Goal: Task Accomplishment & Management: Complete application form

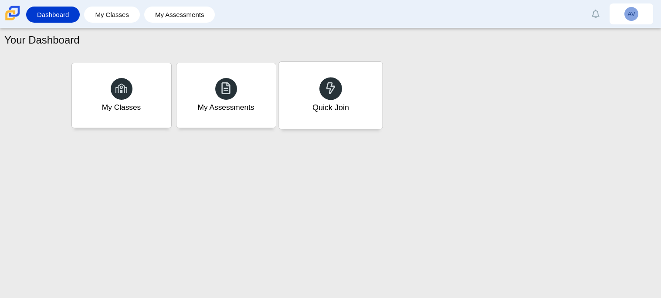
click at [292, 108] on div "Quick Join" at bounding box center [330, 95] width 103 height 67
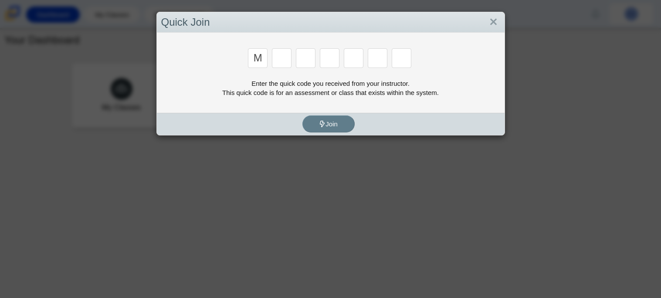
type input "M"
type input "7"
type input "e"
type input "3"
type input "e"
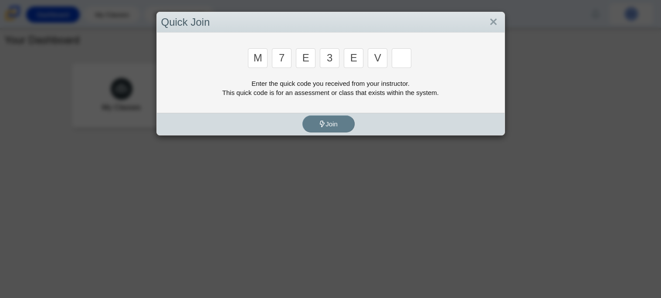
type input "v"
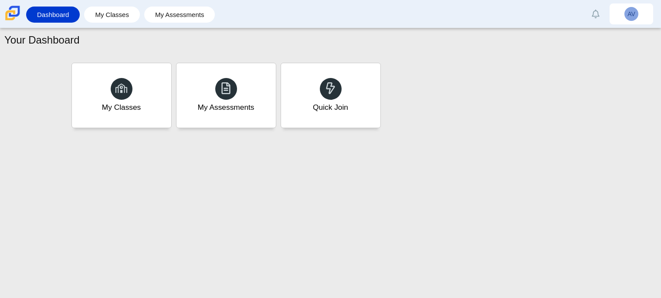
type input "w"
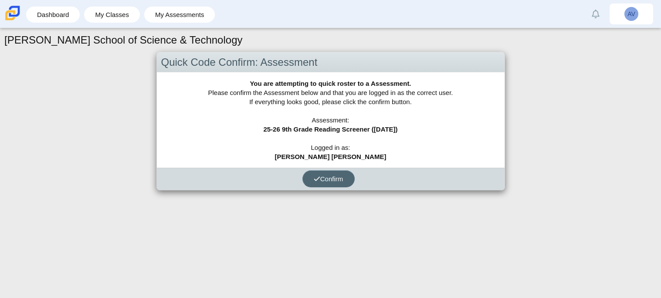
click at [311, 177] on button "Confirm" at bounding box center [328, 178] width 52 height 17
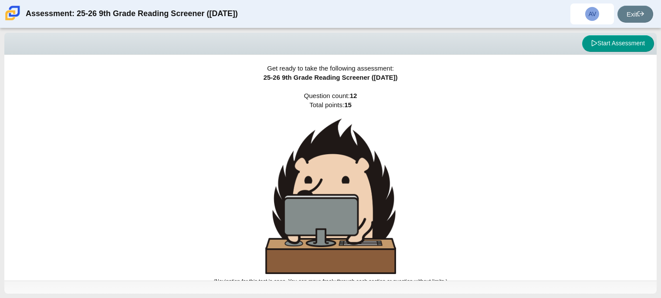
scroll to position [5, 0]
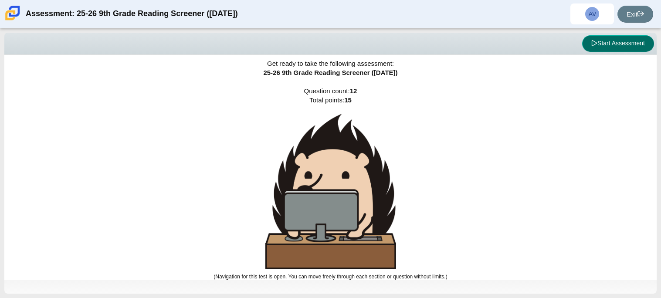
click at [590, 48] on button "Start Assessment" at bounding box center [618, 43] width 72 height 17
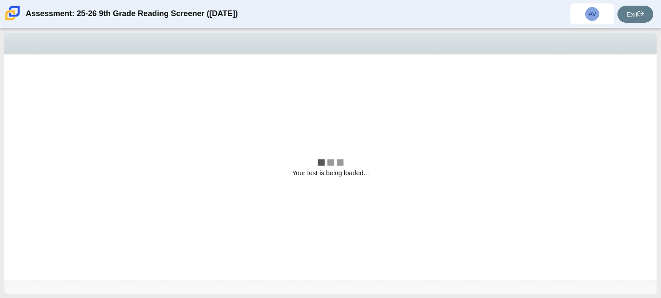
scroll to position [0, 0]
select select "ccc5b315-3c7c-471c-bf90-f22c8299c798"
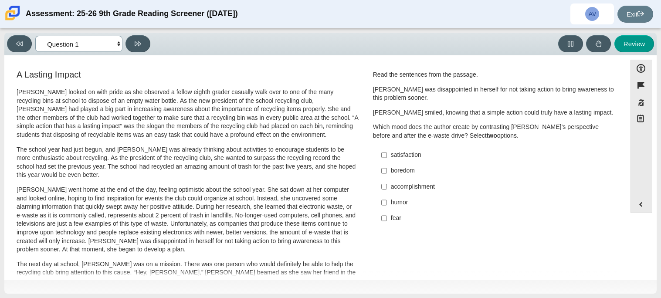
click at [119, 46] on select "Questions Question 1 Question 2 Question 3 Question 4 Question 5 Question 6 Que…" at bounding box center [78, 44] width 87 height 16
click at [382, 156] on input "satisfaction satisfaction" at bounding box center [384, 155] width 6 height 16
checkbox input "true"
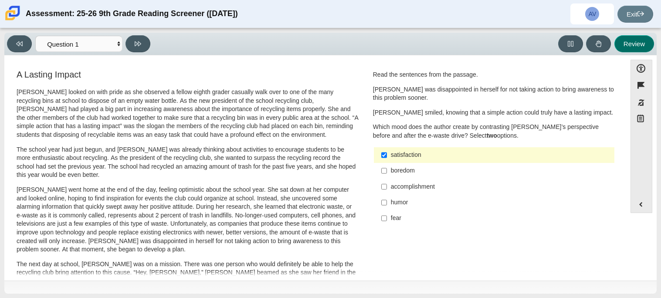
click at [641, 49] on button "Review" at bounding box center [635, 43] width 40 height 17
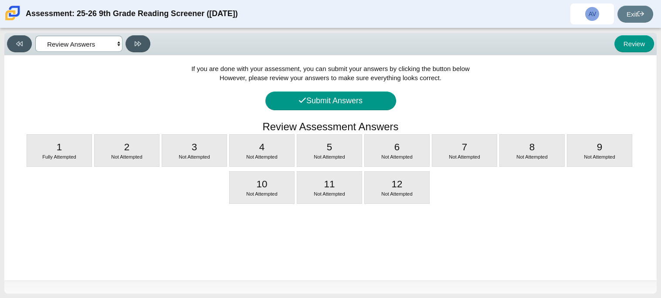
click at [90, 40] on select "Questions Question 1 Question 2 Question 3 Question 4 Question 5 Question 6 Que…" at bounding box center [78, 44] width 87 height 16
click at [35, 36] on select "Questions Question 1 Question 2 Question 3 Question 4 Question 5 Question 6 Que…" at bounding box center [78, 44] width 87 height 16
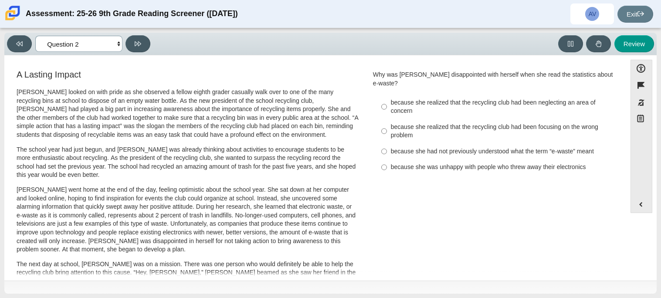
click at [96, 48] on select "Questions Question 1 Question 2 Question 3 Question 4 Question 5 Question 6 Que…" at bounding box center [78, 44] width 87 height 16
click at [35, 36] on select "Questions Question 1 Question 2 Question 3 Question 4 Question 5 Question 6 Que…" at bounding box center [78, 44] width 87 height 16
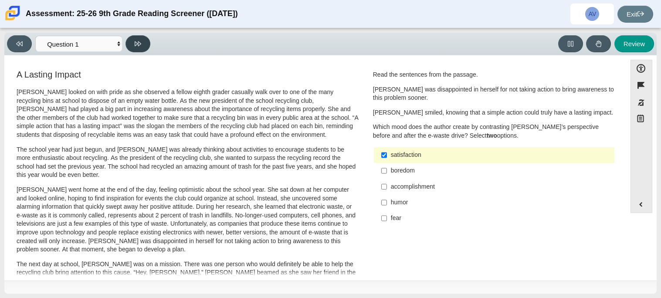
click at [139, 42] on icon at bounding box center [138, 44] width 7 height 7
select select "0ff64528-ffd7-428d-b192-babfaadd44e8"
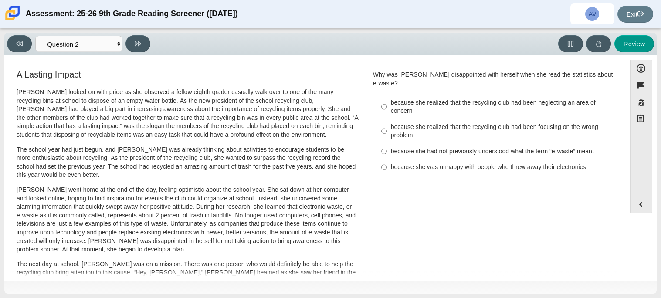
scroll to position [1, 0]
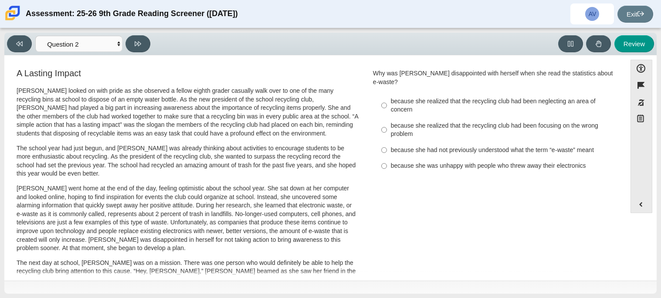
click at [394, 122] on div "because she realized that the recycling club had been focusing on the wrong pro…" at bounding box center [501, 130] width 220 height 17
click at [387, 122] on input "because she realized that the recycling club had been focusing on the wrong pro…" at bounding box center [384, 130] width 6 height 24
radio input "true"
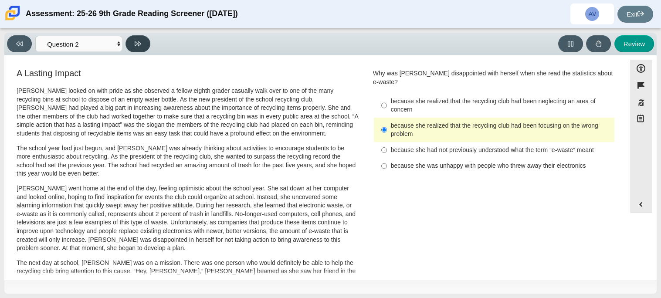
click at [143, 41] on button at bounding box center [138, 43] width 25 height 17
select select "7ce3d843-6974-4858-901c-1ff39630e843"
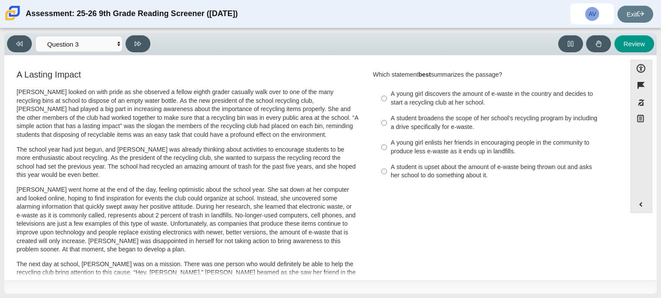
click at [377, 143] on label "A young girl enlists her friends in encouraging people in the community to prod…" at bounding box center [494, 147] width 239 height 24
click at [381, 143] on input "A young girl enlists her friends in encouraging people in the community to prod…" at bounding box center [384, 147] width 6 height 24
radio input "true"
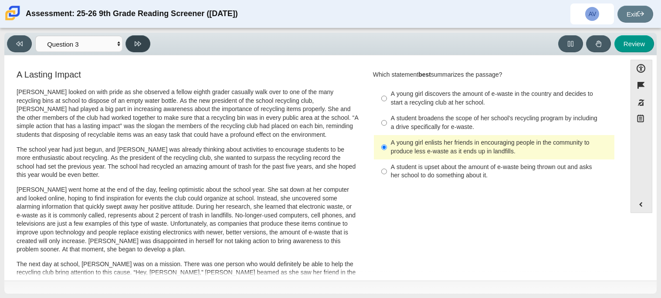
click at [141, 41] on button at bounding box center [138, 43] width 25 height 17
select select "ca9ea0f1-49c5-4bd1-83b0-472c18652b42"
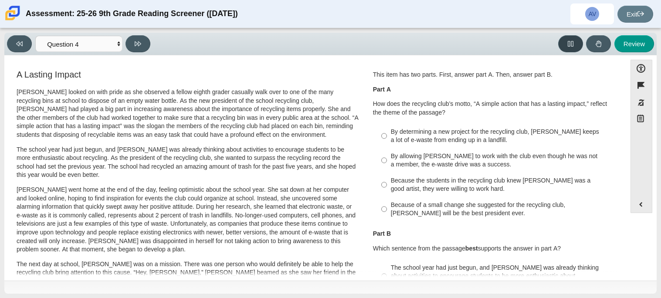
click at [572, 47] on icon at bounding box center [570, 44] width 7 height 7
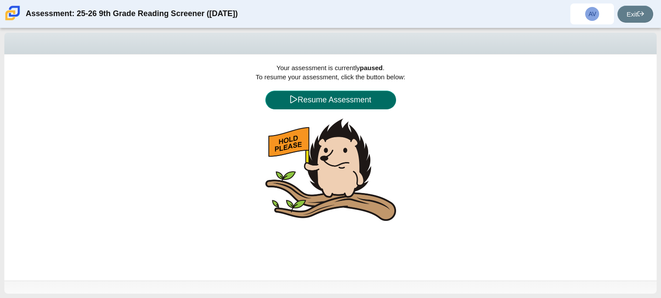
click at [291, 94] on button "Resume Assessment" at bounding box center [330, 100] width 131 height 19
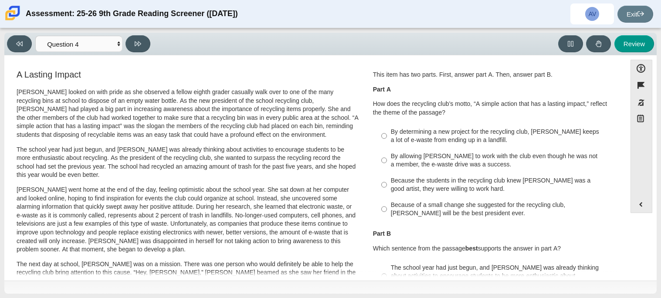
click at [408, 205] on div "Because of a small change she suggested for the recycling club, Scarlett will b…" at bounding box center [501, 209] width 220 height 17
click at [387, 205] on input "Because of a small change she suggested for the recycling club, Scarlett will b…" at bounding box center [384, 209] width 6 height 24
radio input "true"
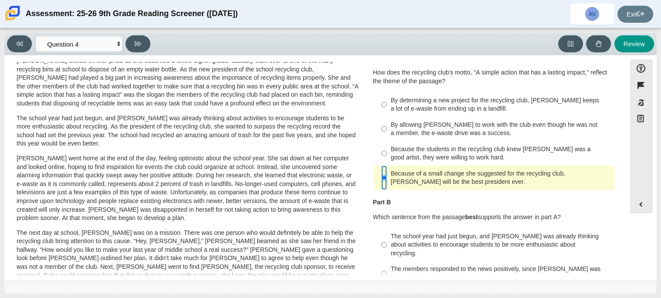
scroll to position [32, 0]
click at [381, 102] on input "By determining a new project for the recycling club, Scarlett keeps a lot of e-…" at bounding box center [384, 104] width 6 height 24
radio input "true"
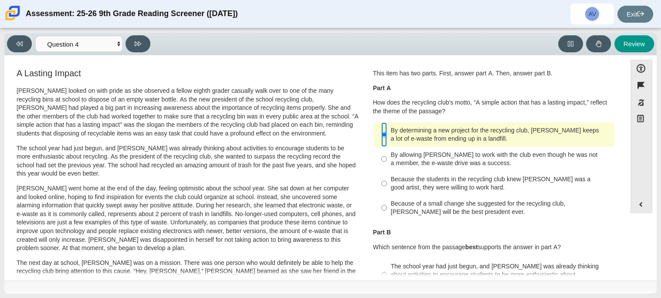
scroll to position [2, 0]
click at [307, 112] on p "Scarlett looked on with pride as she observed a fellow eighth grader casually w…" at bounding box center [188, 111] width 342 height 51
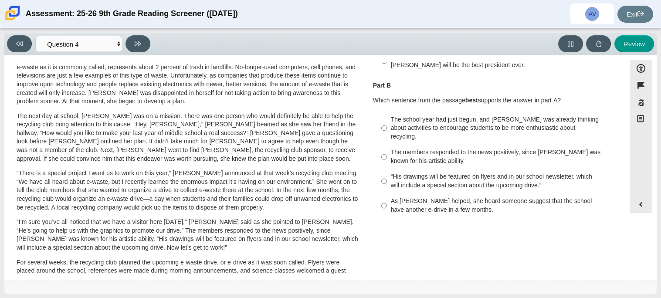
scroll to position [151, 0]
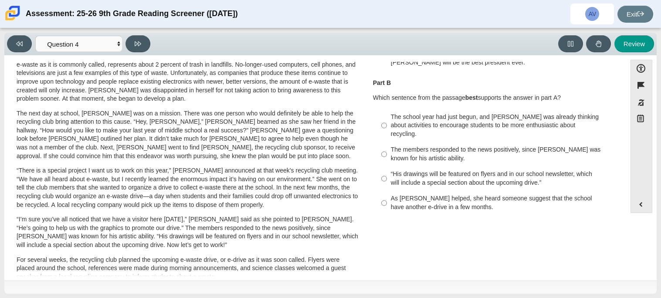
click at [387, 129] on label "The school year had just begun, and Scarlett was already thinking about activit…" at bounding box center [494, 125] width 239 height 33
click at [387, 129] on input "The school year had just begun, and Scarlett was already thinking about activit…" at bounding box center [384, 125] width 6 height 33
radio input "true"
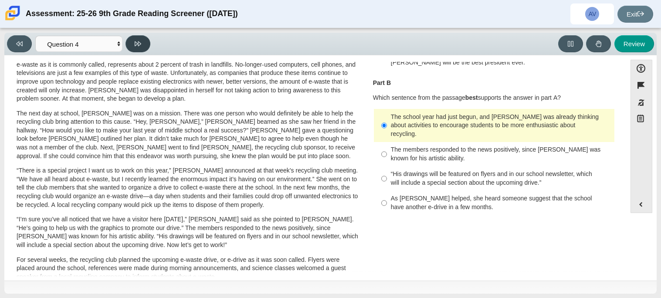
click at [135, 38] on button at bounding box center [138, 43] width 25 height 17
select select "e41f1a79-e29f-4095-8030-a53364015bed"
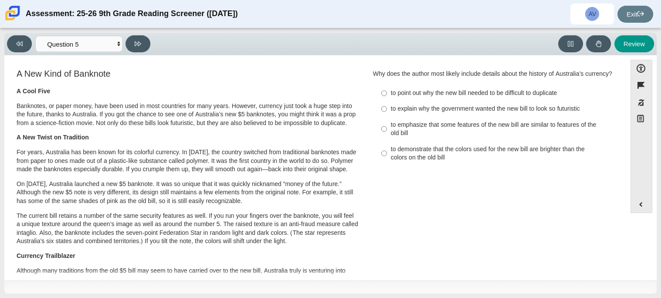
scroll to position [0, 0]
click at [391, 114] on div "to explain why the government wanted the new bill to look so futuristic" at bounding box center [501, 109] width 220 height 9
click at [387, 114] on input "to explain why the government wanted the new bill to look so futuristic to expl…" at bounding box center [384, 110] width 6 height 16
radio input "true"
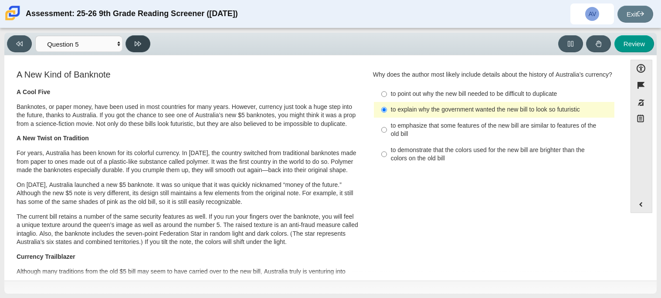
click at [146, 44] on button at bounding box center [138, 43] width 25 height 17
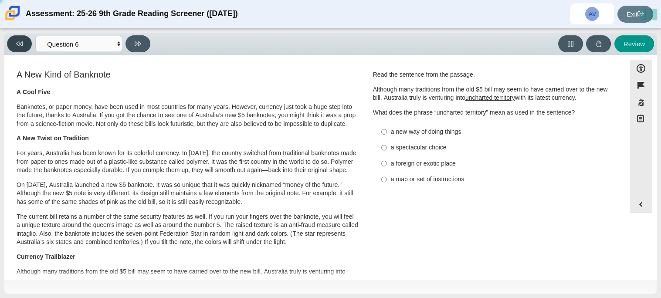
click at [30, 43] on button at bounding box center [19, 43] width 25 height 17
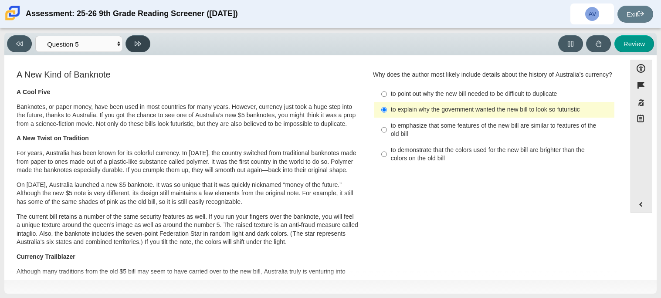
click at [133, 41] on button at bounding box center [138, 43] width 25 height 17
select select "69146e31-7b3d-4a3e-9ce6-f30c24342ae0"
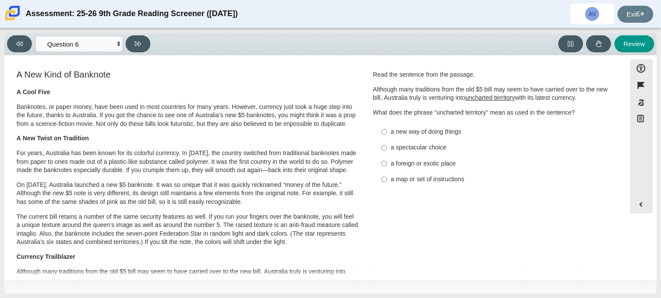
click at [411, 135] on div "a new way of doing things" at bounding box center [501, 132] width 220 height 9
click at [387, 135] on input "a new way of doing things a new way of doing things" at bounding box center [384, 132] width 6 height 16
radio input "true"
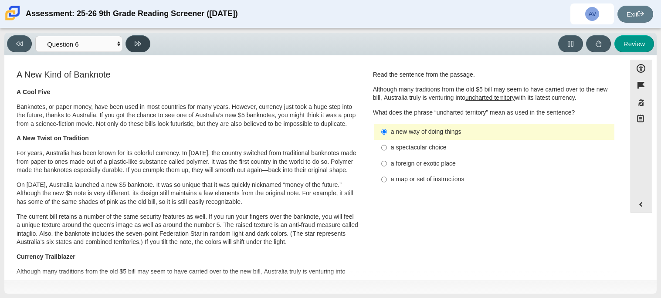
click at [139, 46] on icon at bounding box center [138, 44] width 7 height 7
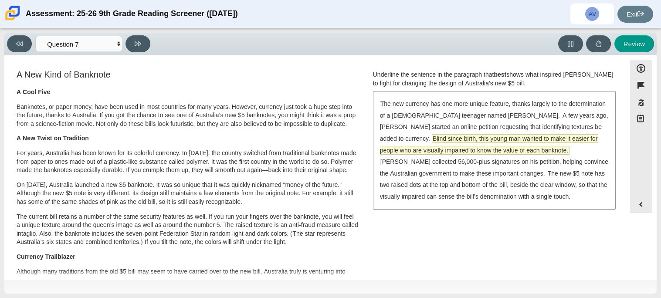
click at [462, 136] on span "Blind since birth, this young man wanted to make it easier for people who are v…" at bounding box center [489, 145] width 218 height 20
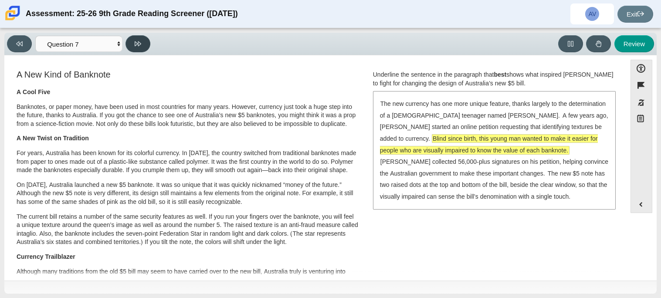
click at [149, 41] on button at bounding box center [138, 43] width 25 height 17
select select "ea8338c2-a6a3-418e-a305-2b963b54a290"
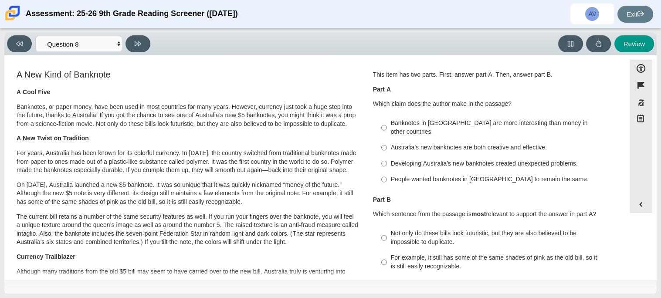
click at [317, 138] on p "A New Twist on Tradition" at bounding box center [188, 138] width 342 height 9
click at [381, 126] on input "Banknotes in Australia are more interesting than money in other countries. Bank…" at bounding box center [384, 128] width 6 height 24
radio input "true"
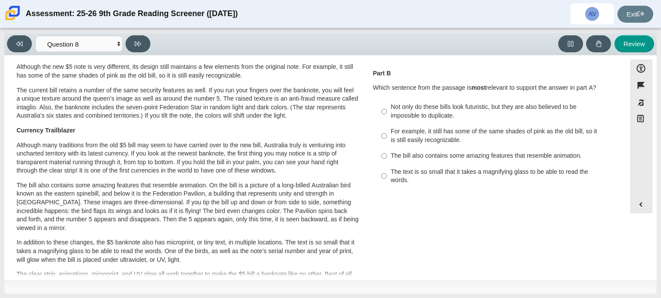
scroll to position [128, 0]
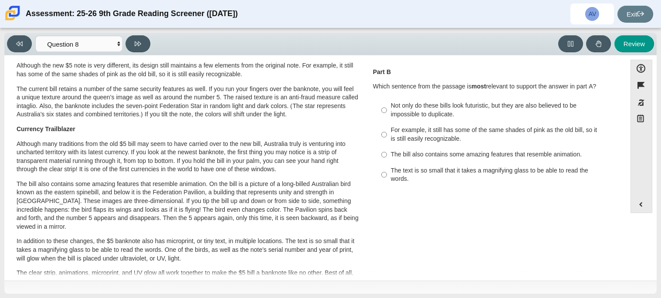
click at [377, 105] on label "Not only do these bills look futuristic, but they are also believed to be impos…" at bounding box center [494, 110] width 239 height 24
click at [381, 105] on input "Not only do these bills look futuristic, but they are also believed to be impos…" at bounding box center [384, 110] width 6 height 24
radio input "true"
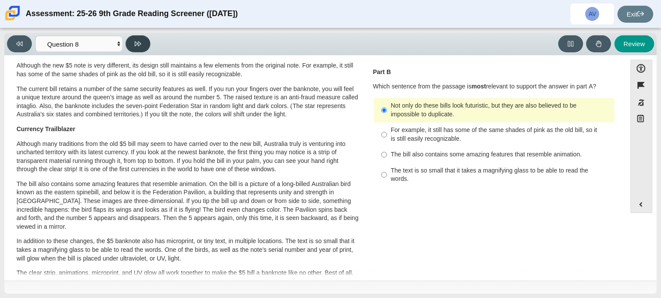
click at [138, 44] on icon at bounding box center [138, 43] width 7 height 5
select select "89f058d6-b15c-4ef5-a4b3-fdaffb8868b6"
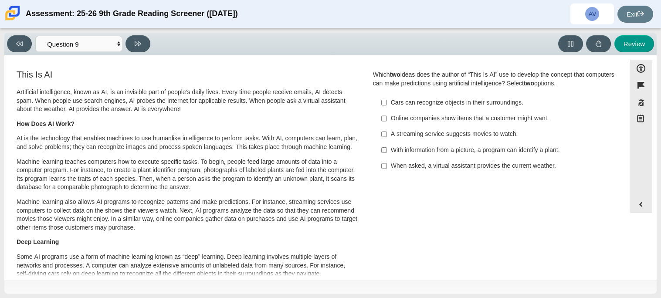
click at [391, 161] on label "When asked, a virtual assistant provides the current weather. When asked, a vir…" at bounding box center [494, 166] width 239 height 16
click at [387, 161] on input "When asked, a virtual assistant provides the current weather. When asked, a vir…" at bounding box center [384, 166] width 6 height 16
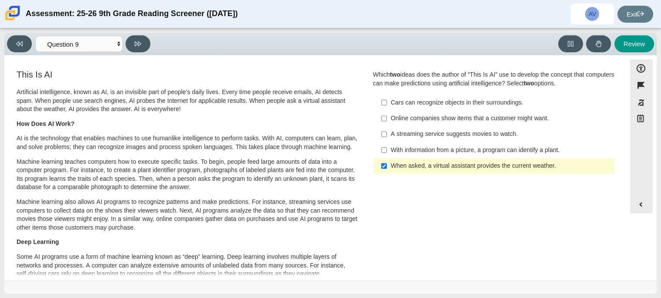
click at [391, 161] on label "When asked, a virtual assistant provides the current weather. When asked, a vir…" at bounding box center [494, 166] width 239 height 16
click at [387, 161] on input "When asked, a virtual assistant provides the current weather. When asked, a vir…" at bounding box center [384, 166] width 6 height 16
checkbox input "false"
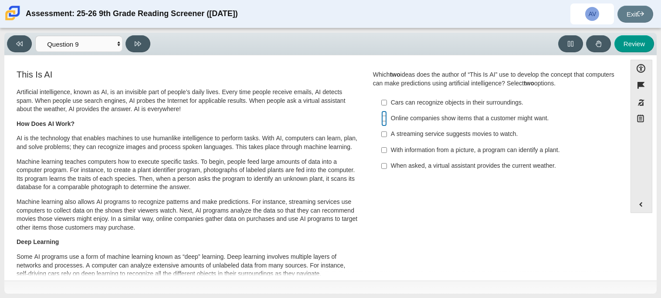
click at [381, 120] on input "Online companies show items that a customer might want. Online companies show i…" at bounding box center [384, 119] width 6 height 16
checkbox input "true"
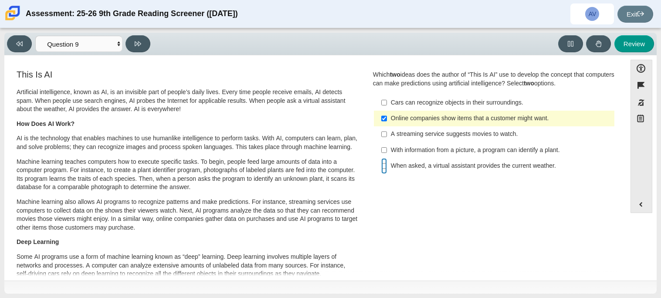
click at [381, 165] on input "When asked, a virtual assistant provides the current weather. When asked, a vir…" at bounding box center [384, 166] width 6 height 16
checkbox input "true"
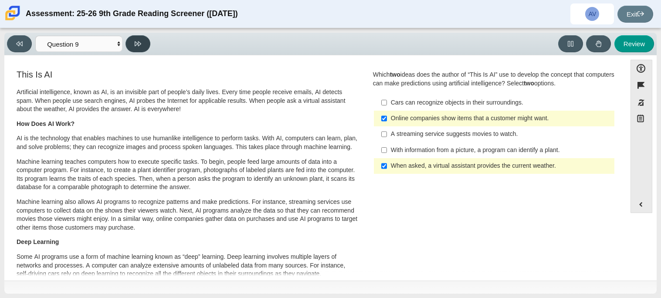
click at [140, 44] on icon at bounding box center [138, 44] width 7 height 7
select select "cdf3c14e-a918-44d1-9b63-3db0fa81641e"
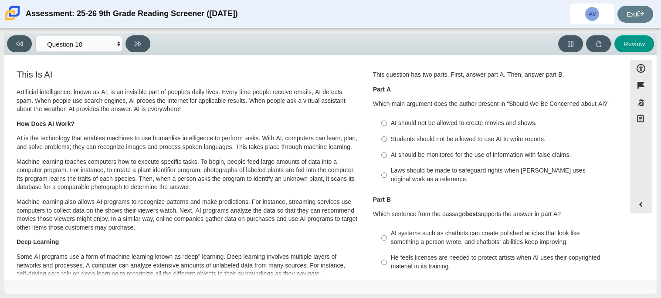
click at [408, 165] on label "Laws should be made to safeguard rights when AI uses original work as a referen…" at bounding box center [494, 175] width 239 height 24
click at [387, 165] on input "Laws should be made to safeguard rights when AI uses original work as a referen…" at bounding box center [384, 175] width 6 height 24
radio input "true"
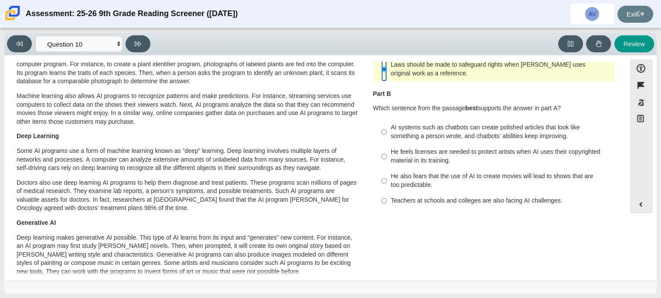
scroll to position [105, 0]
click at [381, 133] on input "AI systems such as chatbots can create polished articles that look like somethi…" at bounding box center [384, 132] width 6 height 24
radio input "true"
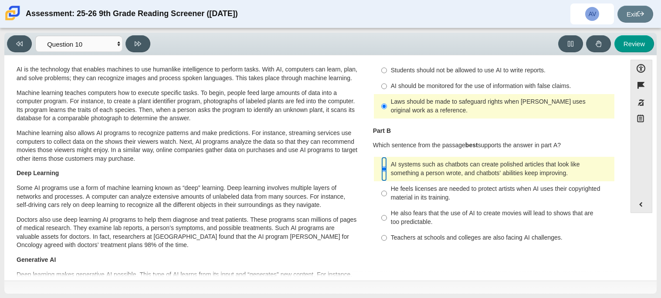
scroll to position [71, 0]
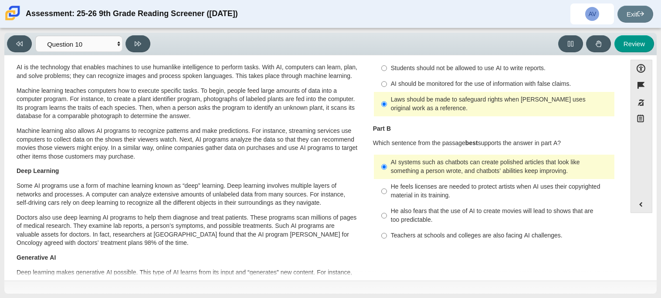
click at [378, 133] on div "Part B Which sentence from the passage best supports the answer in part A?" at bounding box center [494, 136] width 242 height 23
click at [139, 50] on button at bounding box center [138, 43] width 25 height 17
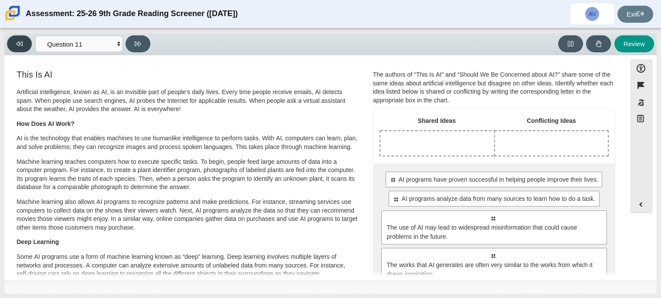
click at [20, 48] on button at bounding box center [19, 43] width 25 height 17
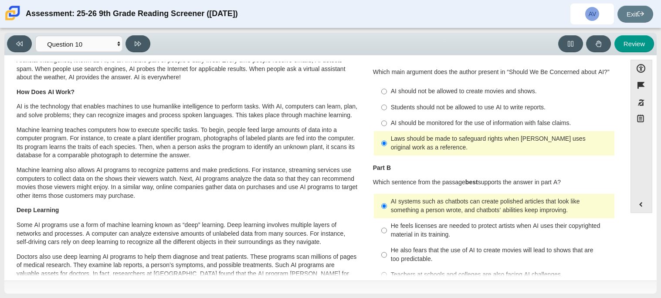
scroll to position [0, 0]
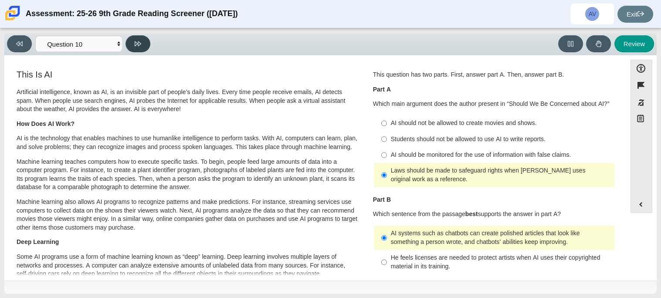
click at [140, 44] on icon at bounding box center [138, 43] width 7 height 5
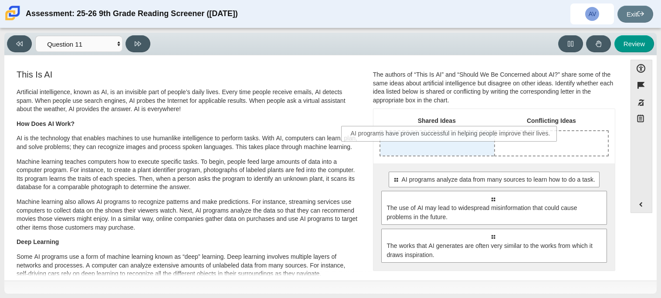
drag, startPoint x: 486, startPoint y: 185, endPoint x: 445, endPoint y: 139, distance: 61.5
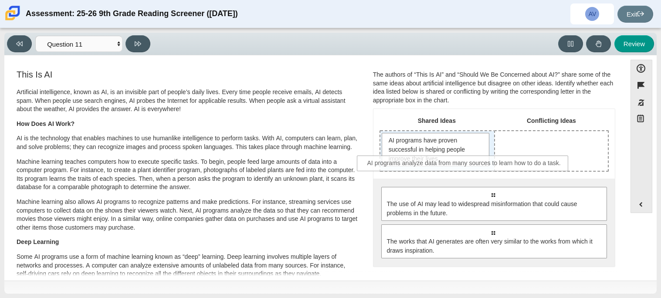
drag, startPoint x: 445, startPoint y: 198, endPoint x: 417, endPoint y: 167, distance: 41.7
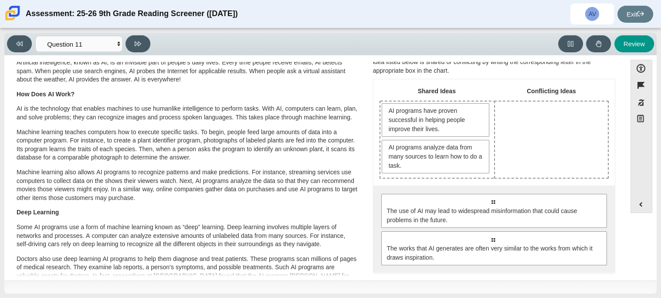
scroll to position [36, 0]
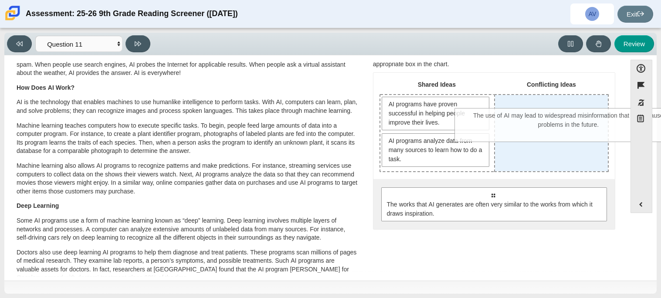
drag, startPoint x: 447, startPoint y: 213, endPoint x: 523, endPoint y: 135, distance: 109.1
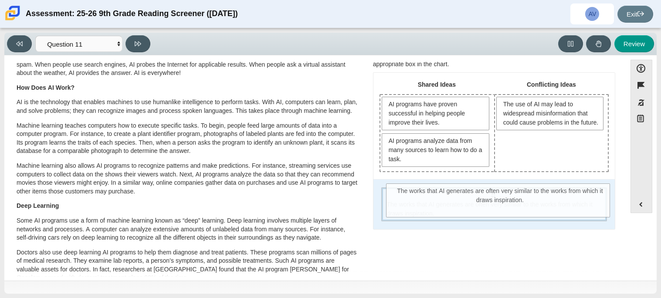
drag, startPoint x: 466, startPoint y: 204, endPoint x: 473, endPoint y: 203, distance: 7.6
click at [473, 203] on span "The works that AI generates are often very similar to the works from which it d…" at bounding box center [495, 209] width 216 height 18
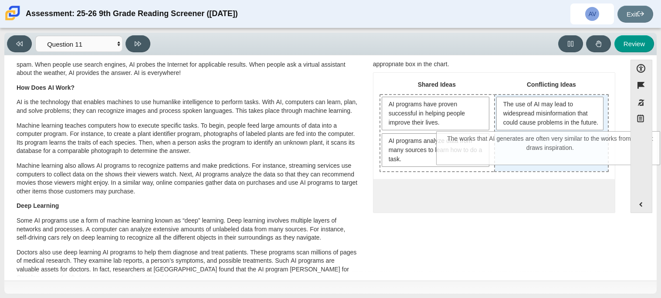
drag, startPoint x: 455, startPoint y: 215, endPoint x: 513, endPoint y: 160, distance: 79.8
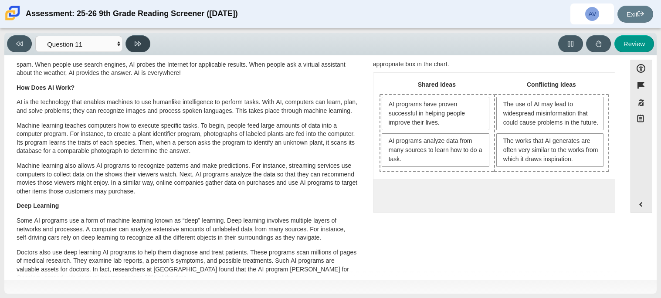
click at [136, 44] on icon at bounding box center [138, 43] width 7 height 5
select select "c3effed4-44ce-4a19-bd96-1787f34e9b4c"
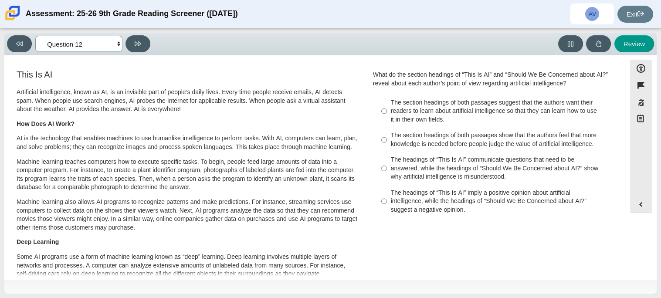
click at [96, 41] on select "Questions Question 1 Question 2 Question 3 Question 4 Question 5 Question 6 Que…" at bounding box center [78, 44] width 87 height 16
click at [116, 42] on select "Questions Question 1 Question 2 Question 3 Question 4 Question 5 Question 6 Que…" at bounding box center [78, 44] width 87 height 16
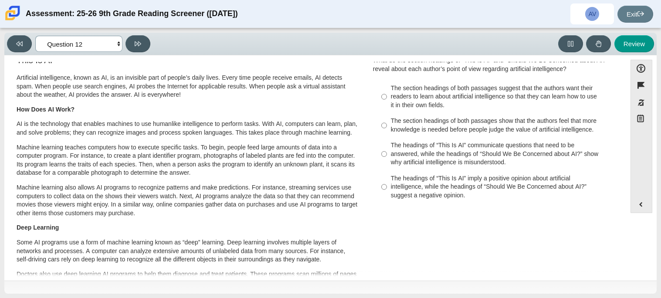
scroll to position [18, 0]
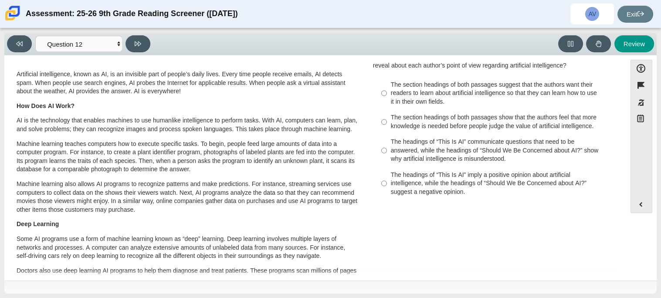
click at [418, 177] on div "The headings of “This Is AI” imply a positive opinion about artificial intellig…" at bounding box center [501, 184] width 220 height 26
click at [387, 177] on input "The headings of “This Is AI” imply a positive opinion about artificial intellig…" at bounding box center [384, 183] width 6 height 33
radio input "true"
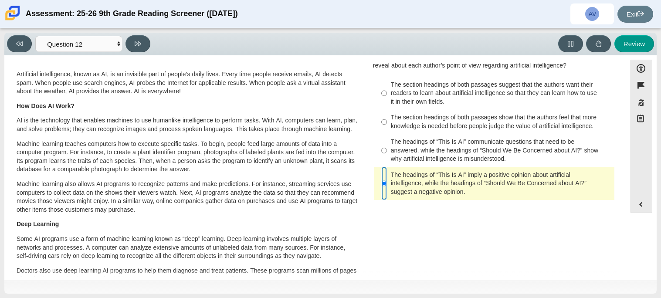
scroll to position [0, 0]
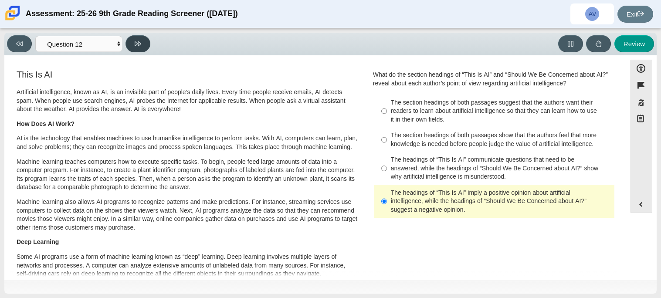
click at [134, 47] on button at bounding box center [138, 43] width 25 height 17
select select "review"
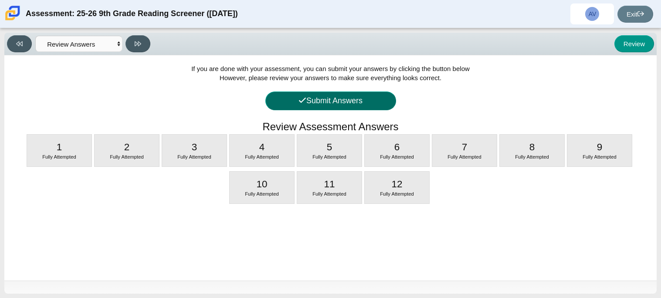
click at [293, 99] on button "Submit Answers" at bounding box center [330, 101] width 131 height 19
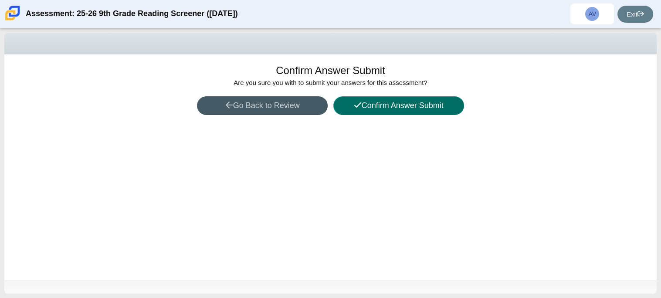
click at [376, 111] on button "Confirm Answer Submit" at bounding box center [398, 105] width 131 height 19
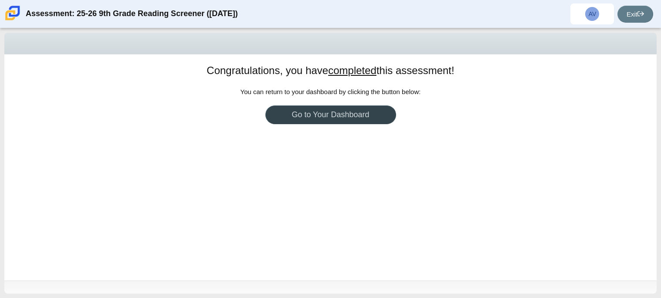
click at [313, 119] on link "Go to Your Dashboard" at bounding box center [330, 114] width 131 height 19
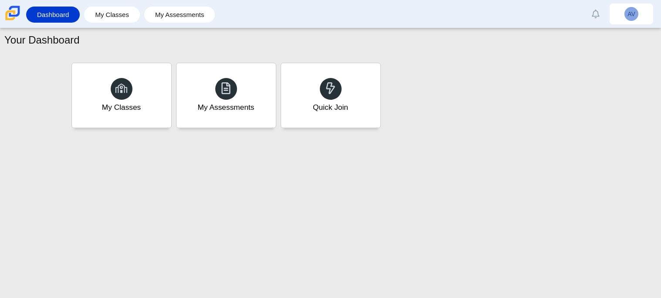
click at [339, 258] on div "Your Dashboard My Classes My Assessments Quick Join" at bounding box center [330, 163] width 661 height 270
click at [190, 8] on link "My Assessments" at bounding box center [180, 15] width 62 height 16
